Goal: Task Accomplishment & Management: Use online tool/utility

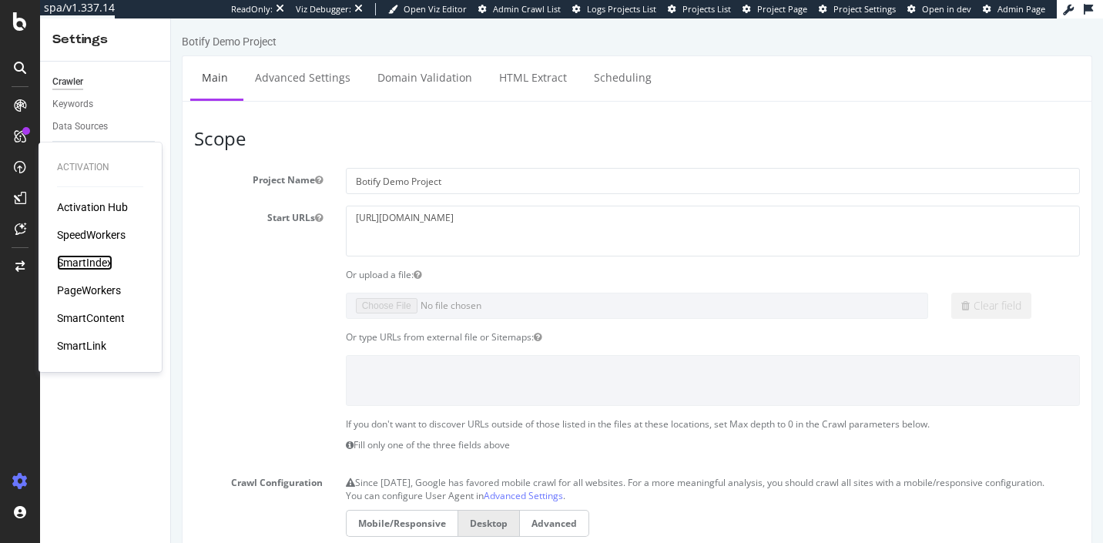
click at [97, 264] on div "SmartIndex" at bounding box center [84, 262] width 55 height 15
